Goal: Information Seeking & Learning: Learn about a topic

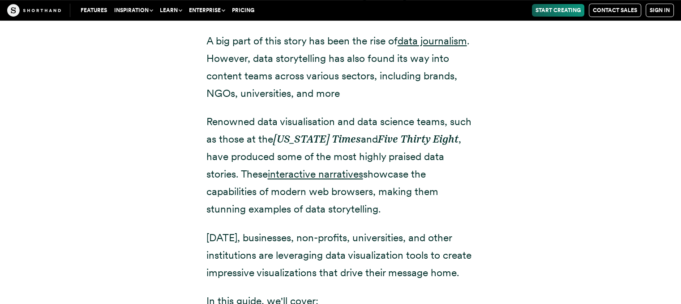
scroll to position [403, 0]
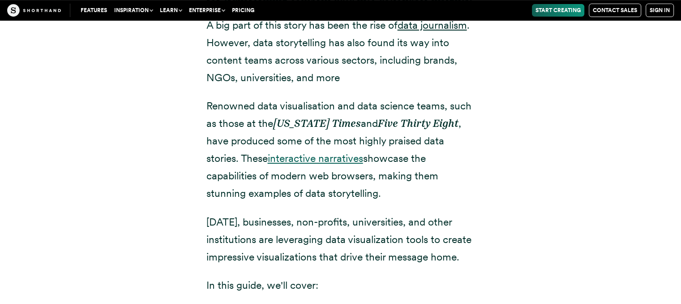
click at [319, 159] on link "interactive narratives" at bounding box center [315, 158] width 95 height 13
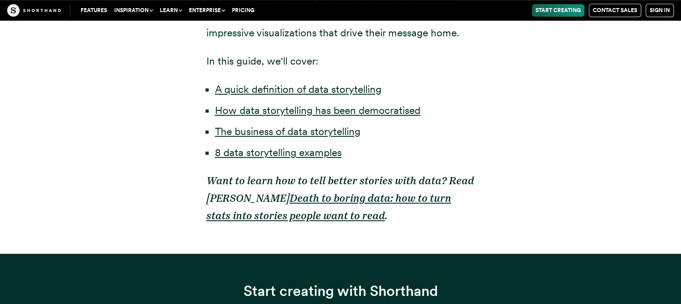
scroll to position [627, 0]
click at [261, 152] on link "8 data storytelling examples" at bounding box center [278, 152] width 127 height 13
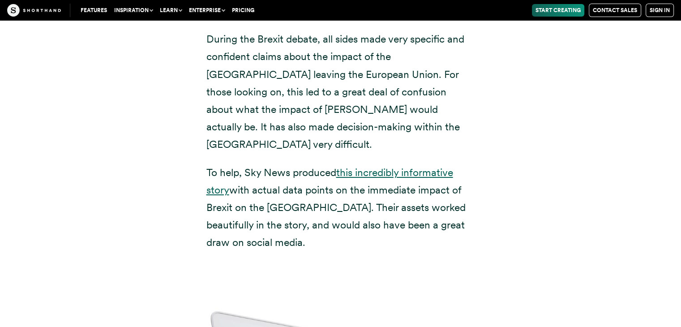
scroll to position [3273, 0]
